Goal: Navigation & Orientation: Go to known website

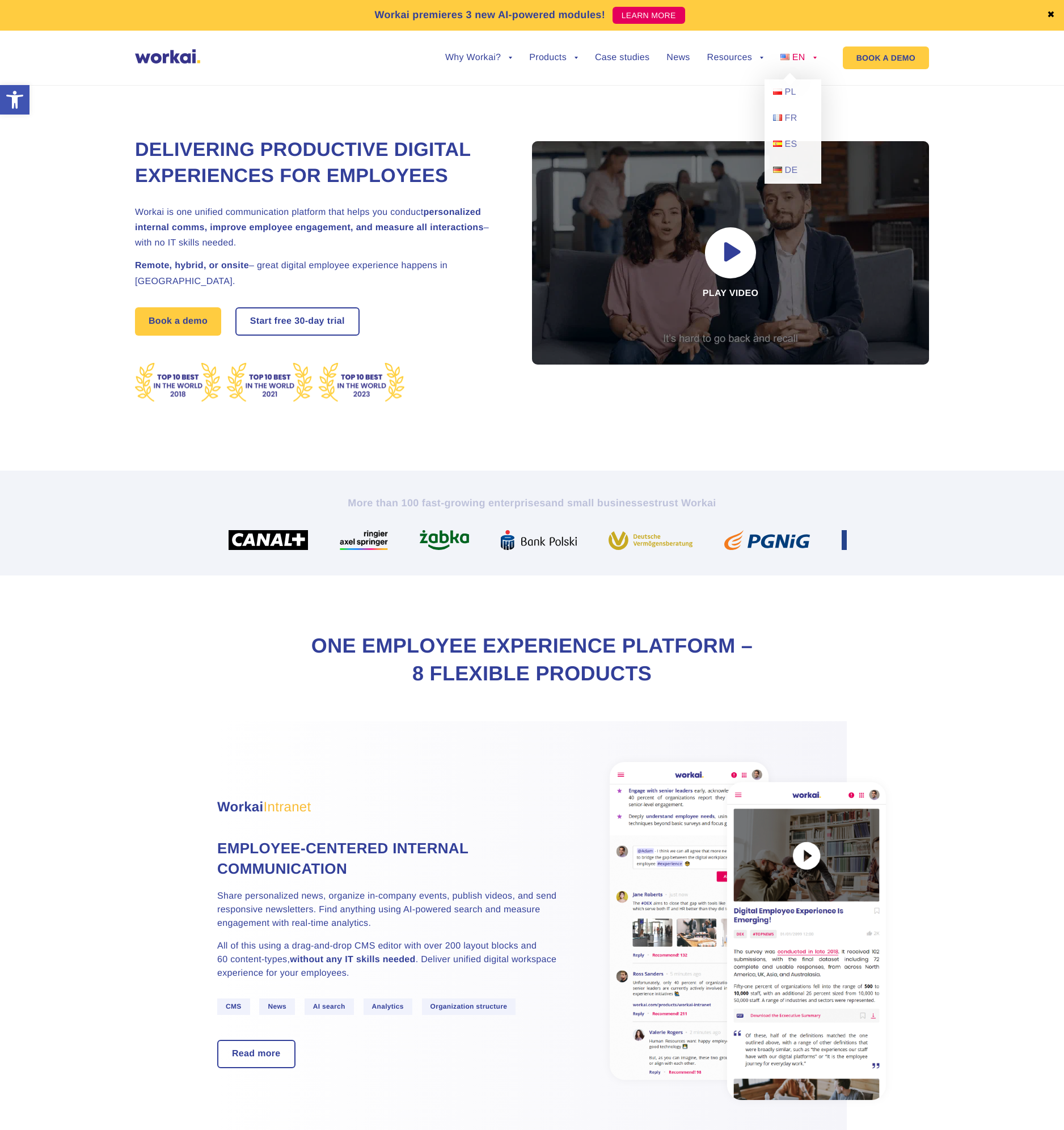
click at [811, 60] on link "EN" at bounding box center [799, 58] width 37 height 9
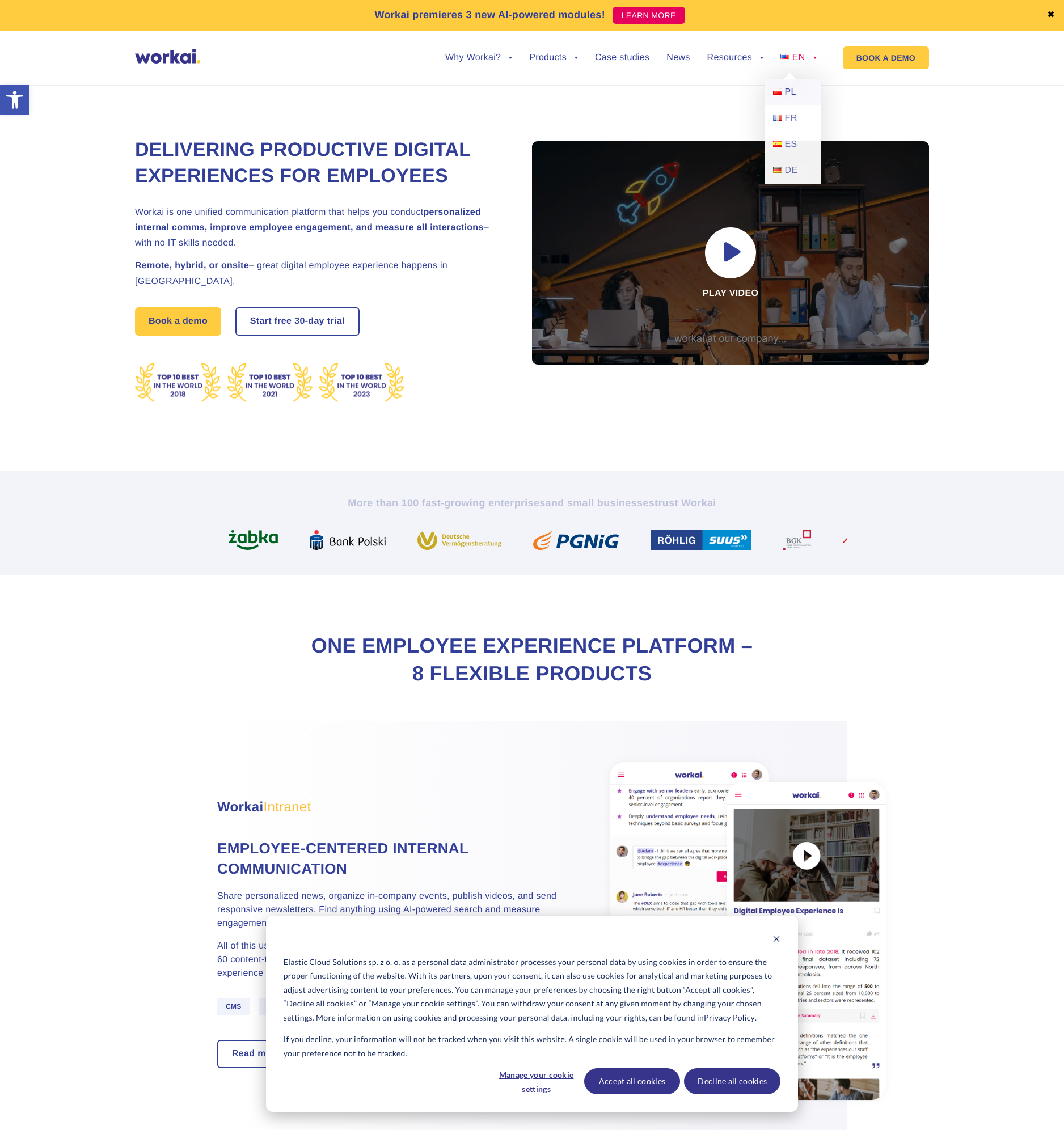
click at [783, 87] on link "PL" at bounding box center [792, 92] width 56 height 26
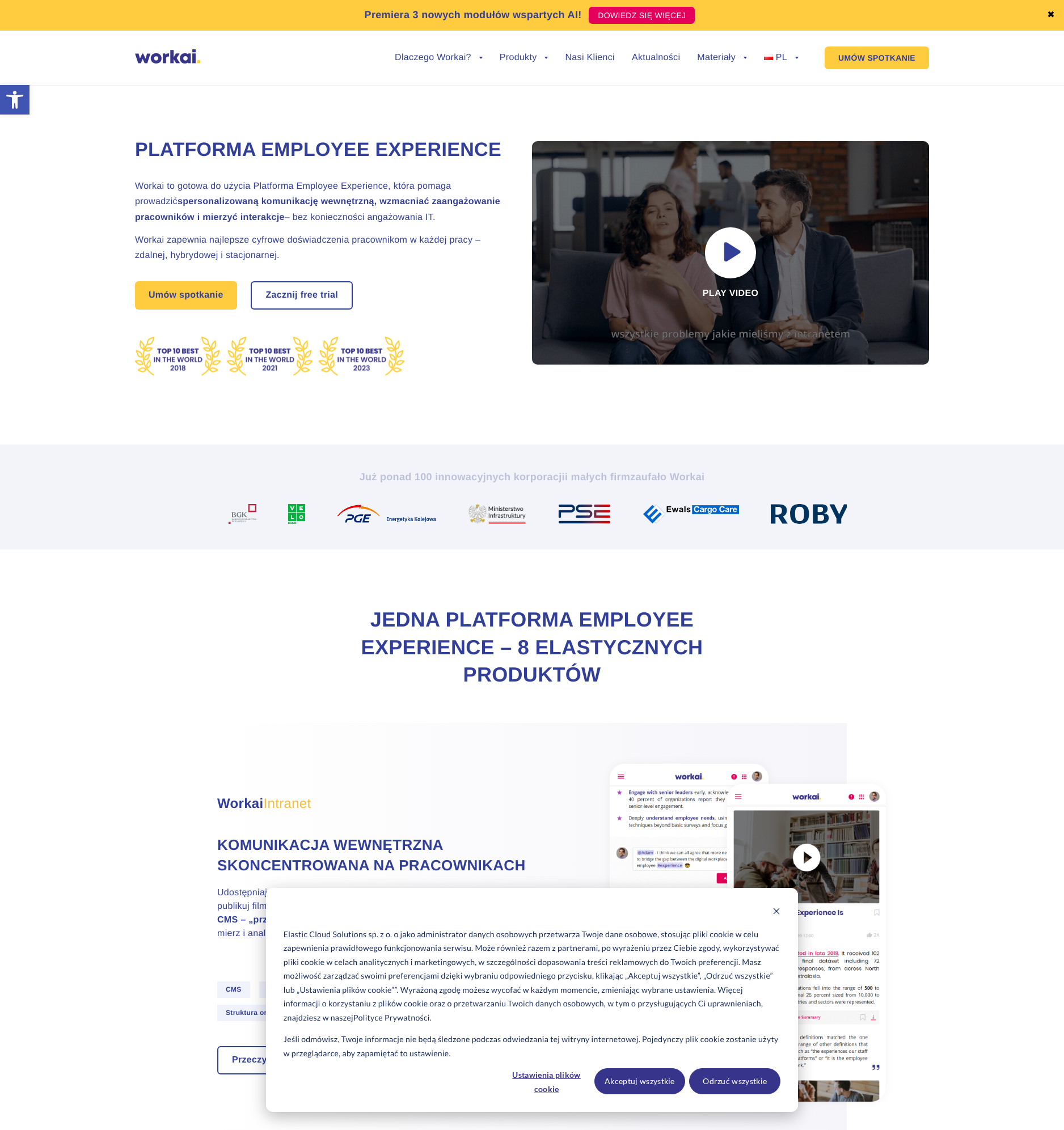
drag, startPoint x: 296, startPoint y: 220, endPoint x: 455, endPoint y: 213, distance: 159.2
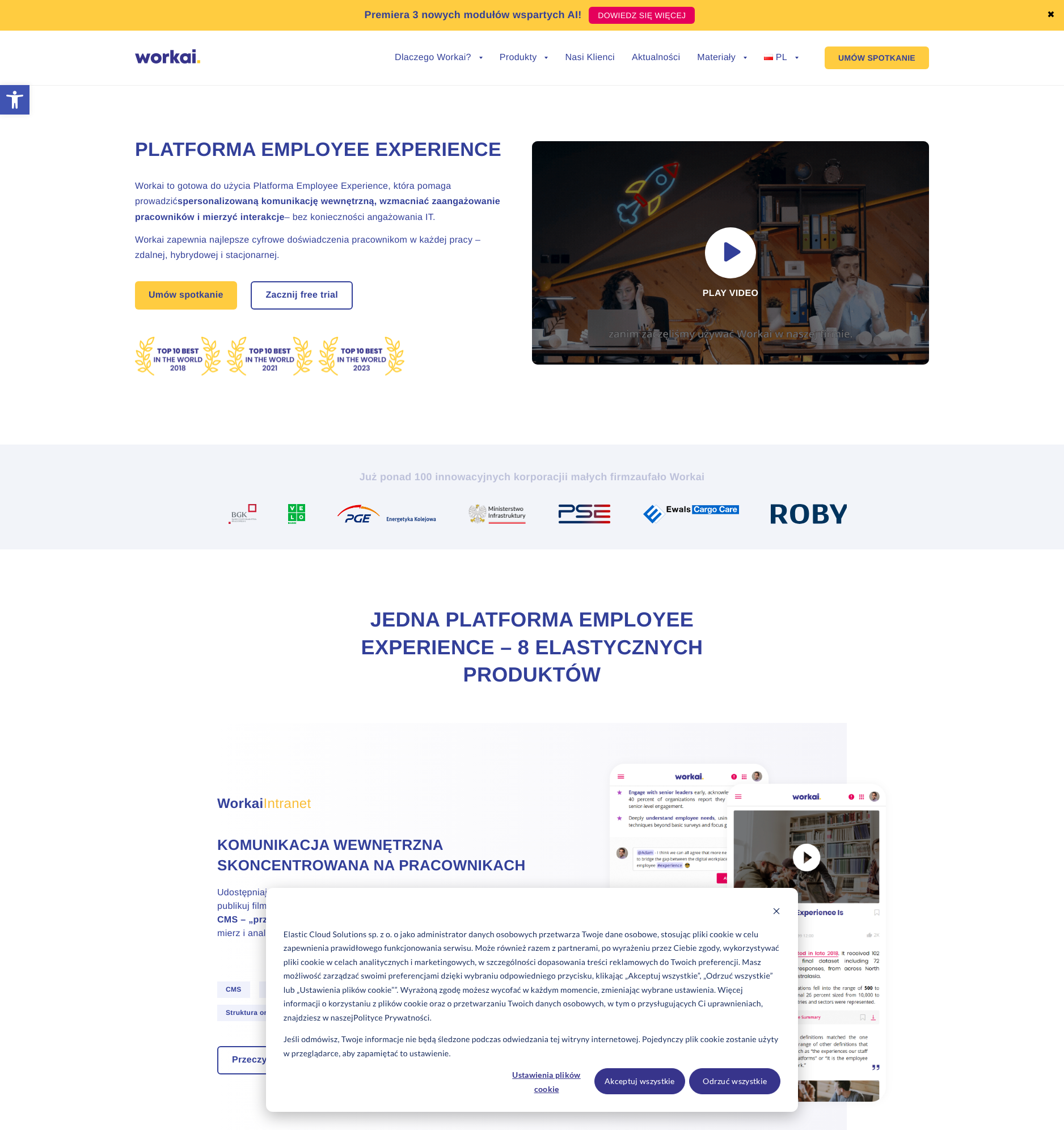
click at [455, 213] on h2 "Workai to gotowa do użycia Platforma Employee Experience, która pomaga prowadzi…" at bounding box center [319, 202] width 369 height 47
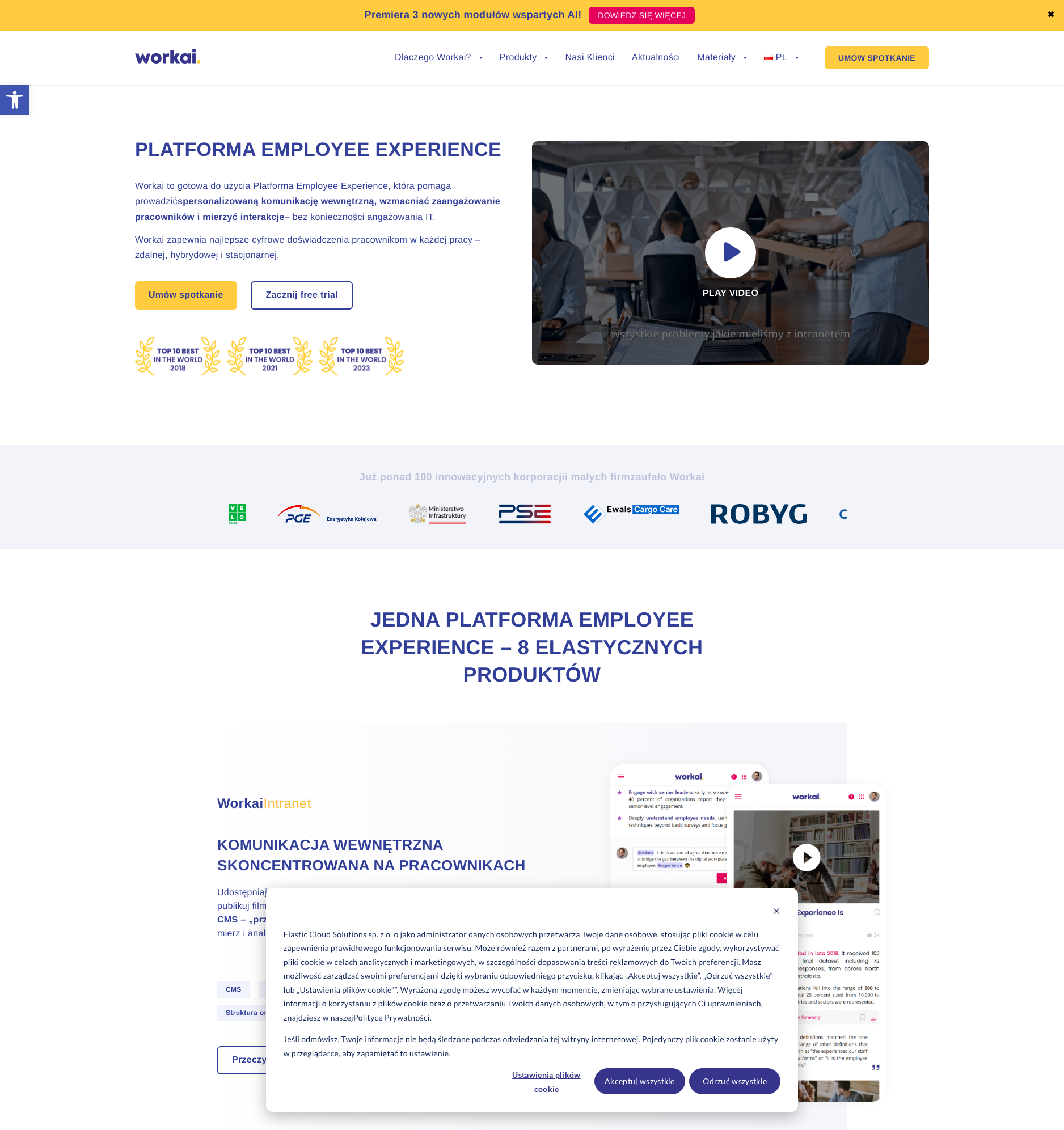
click at [410, 439] on div "Platforma Employee Experience Workai to gotowa do użycia Platforma Employee Exp…" at bounding box center [319, 286] width 369 height 317
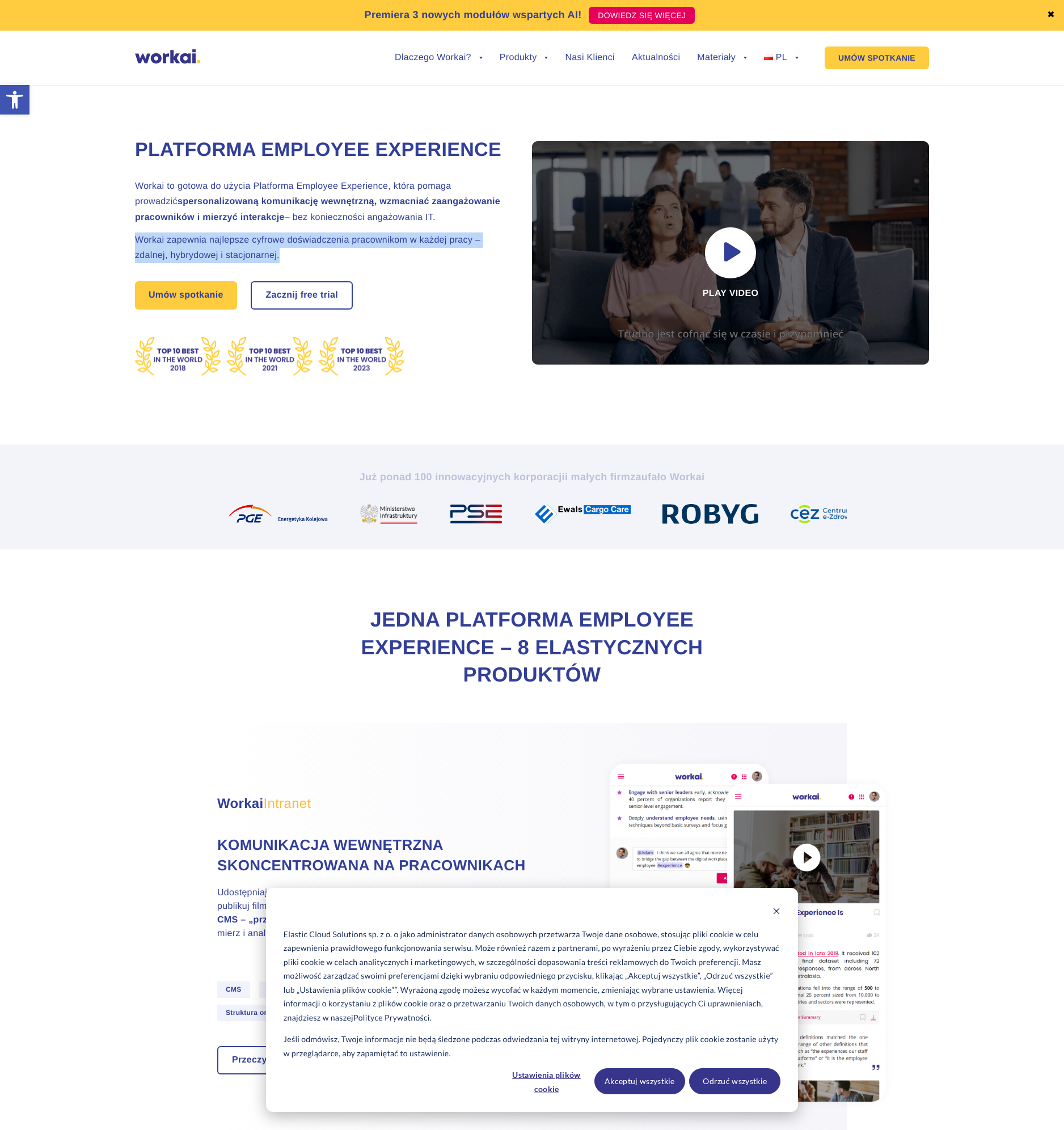
drag, startPoint x: 278, startPoint y: 256, endPoint x: 151, endPoint y: 255, distance: 127.0
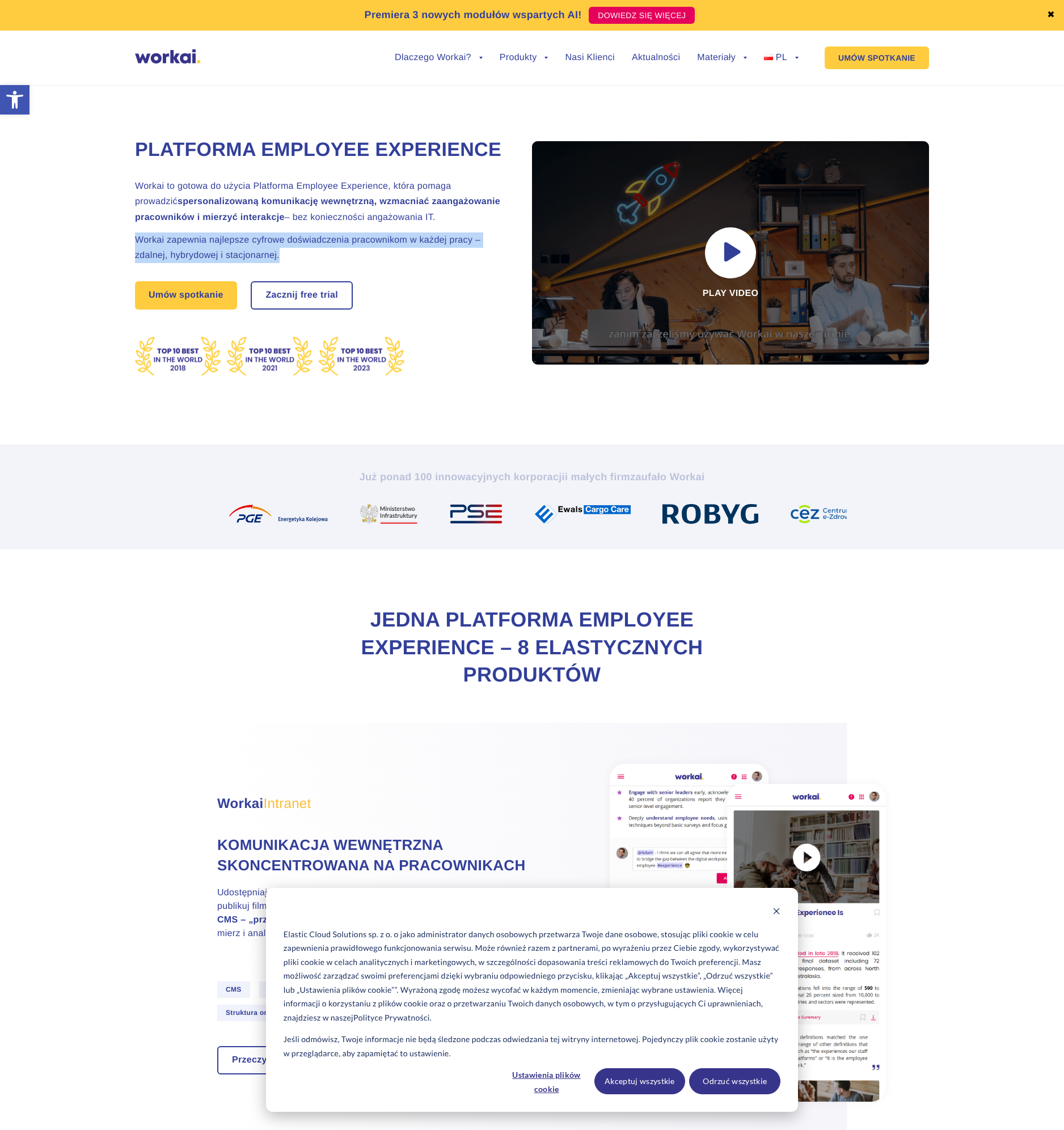
click at [133, 237] on div "Platforma Employee Experience Workai to gotowa do użycia Platforma Employee Exp…" at bounding box center [532, 252] width 1041 height 385
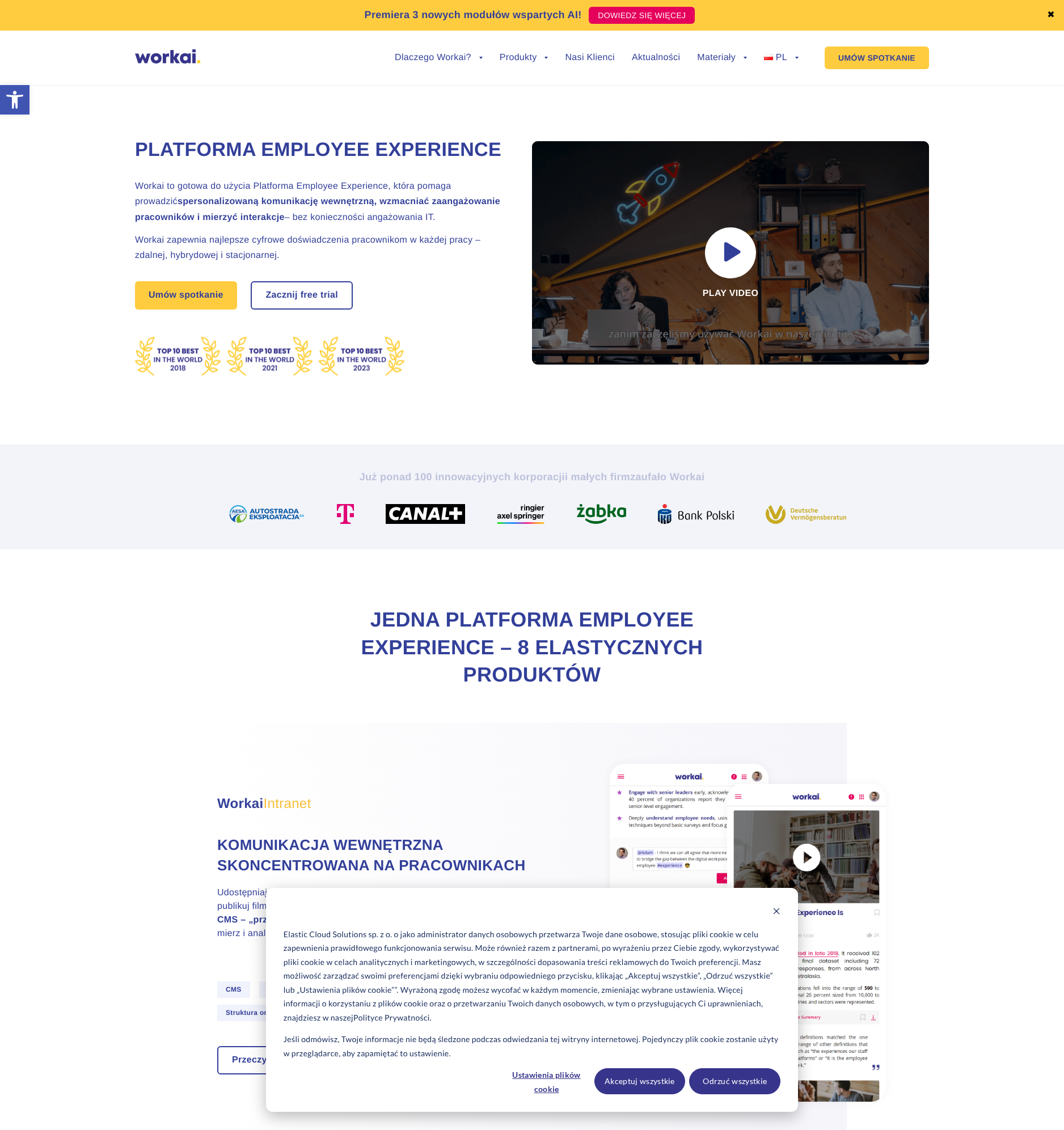
click at [704, 386] on div at bounding box center [731, 286] width 397 height 317
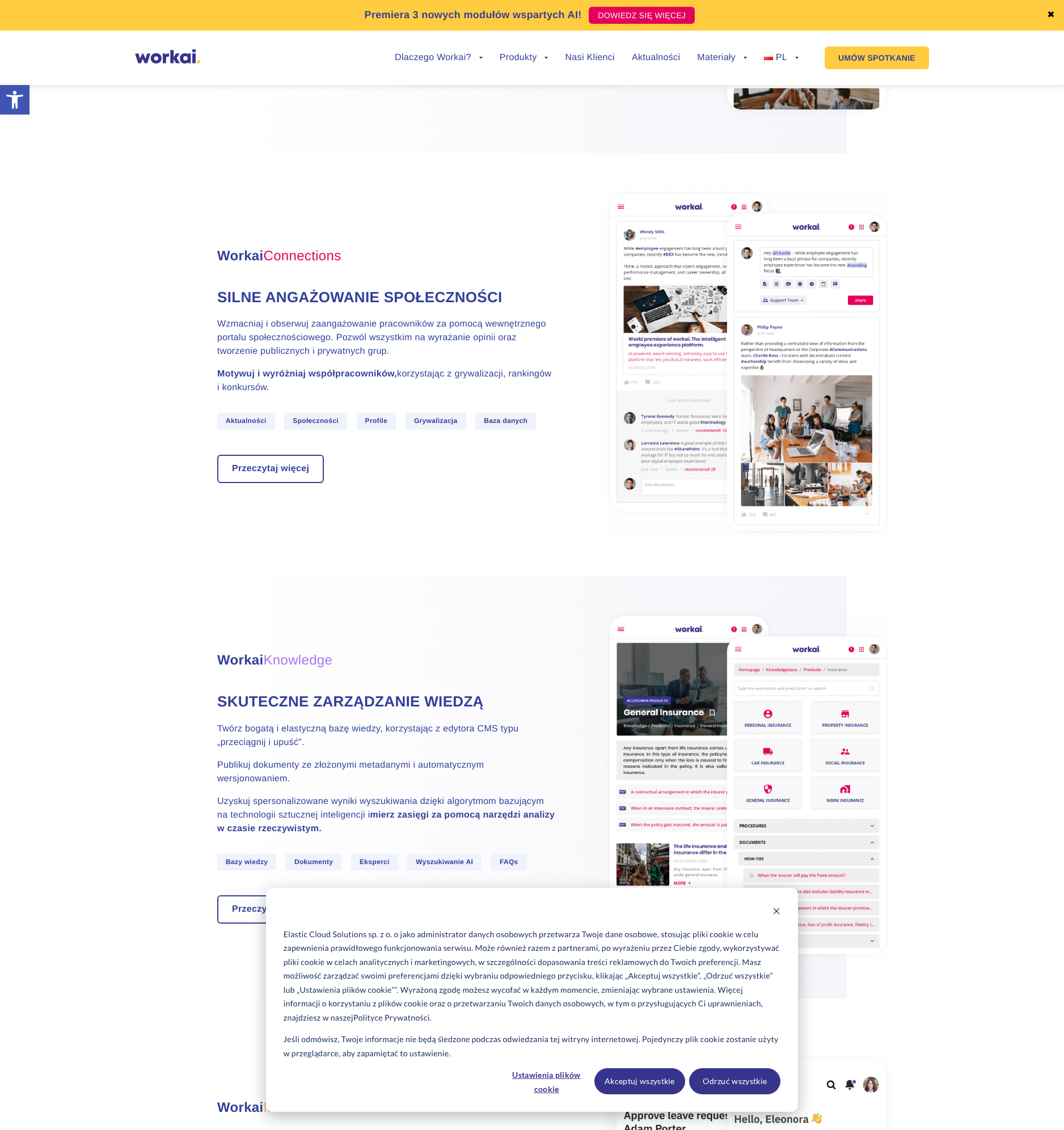
scroll to position [1157, 0]
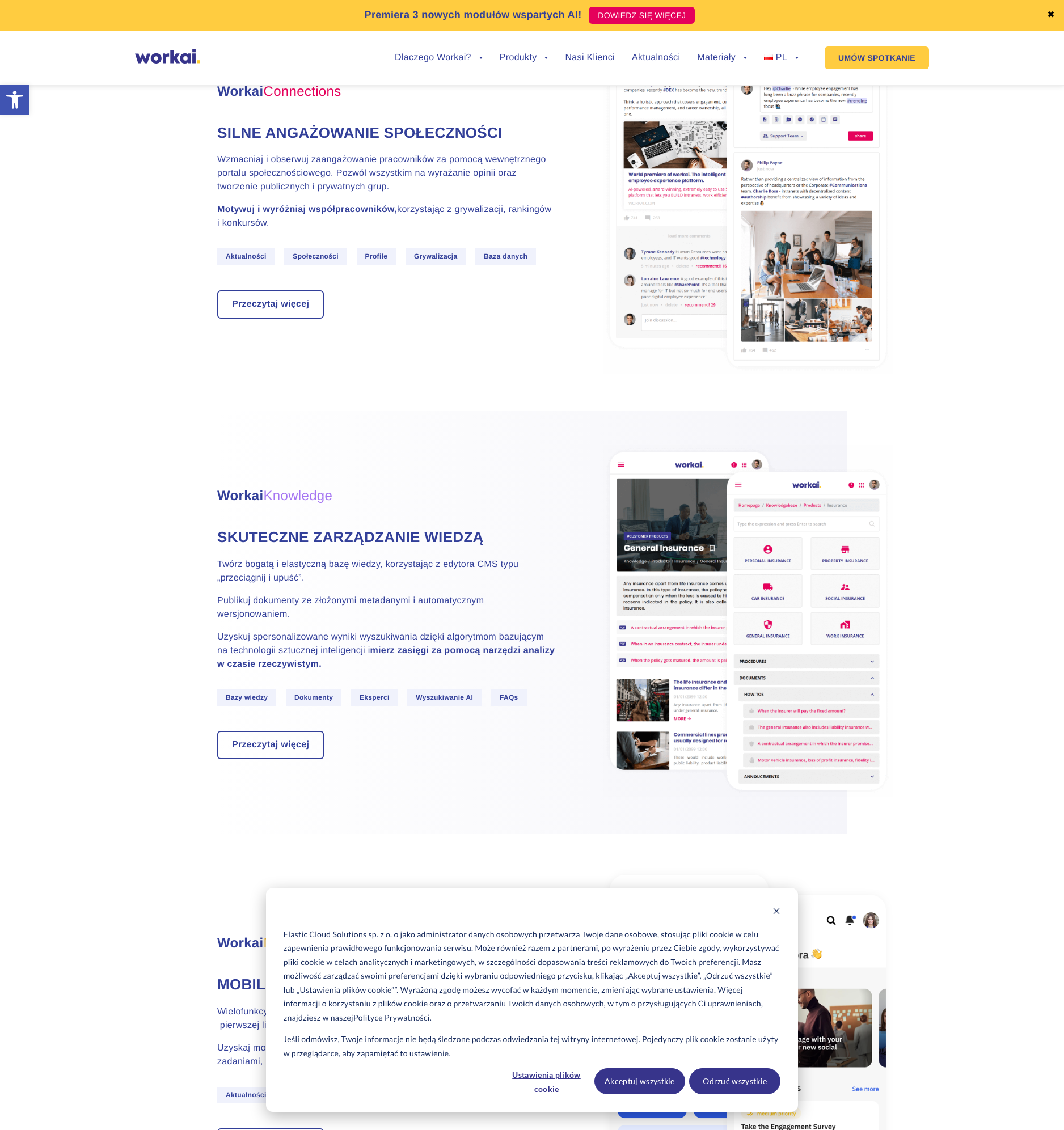
click at [810, 261] on img at bounding box center [748, 199] width 290 height 351
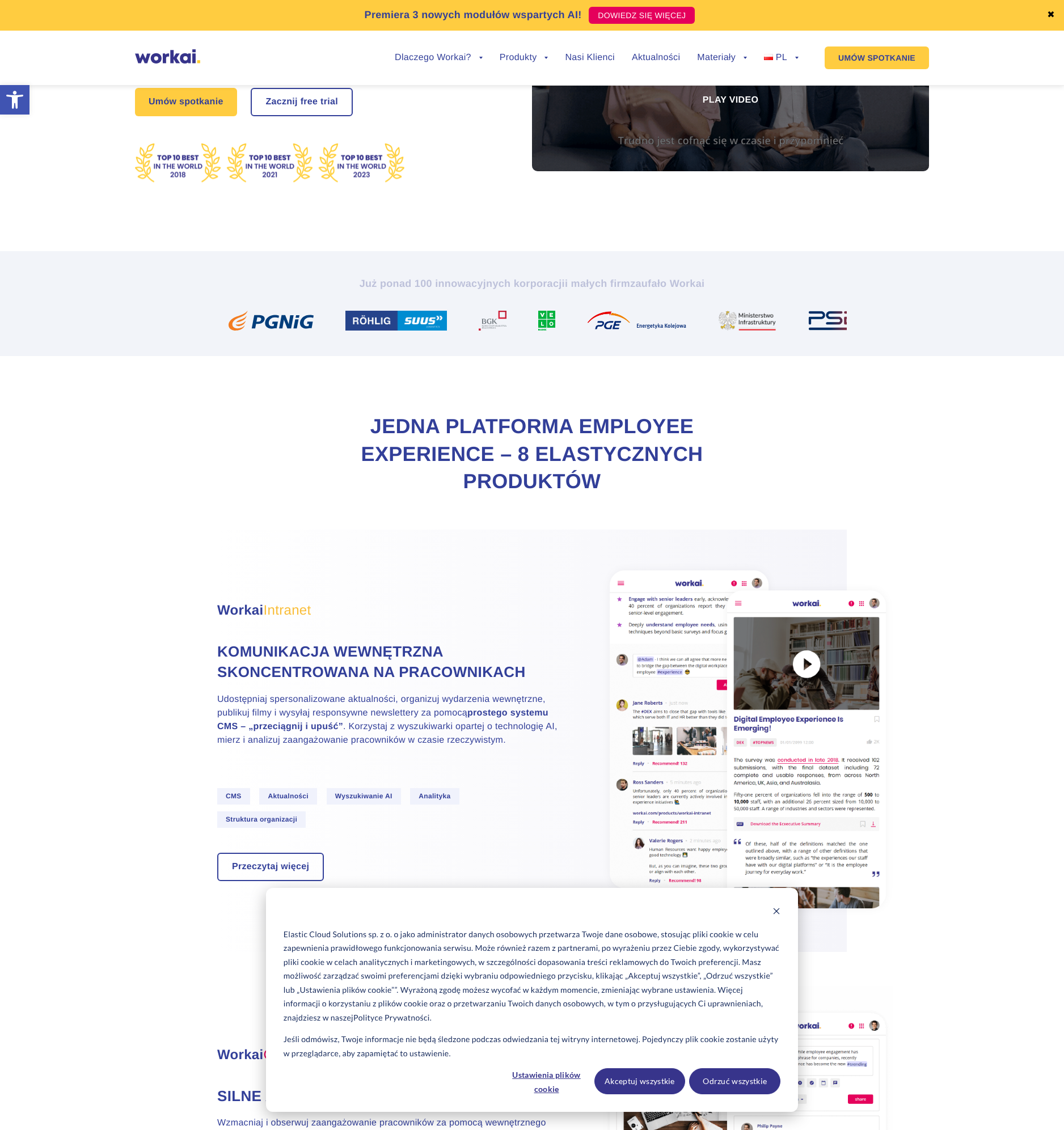
scroll to position [68, 0]
